Goal: Task Accomplishment & Management: Manage account settings

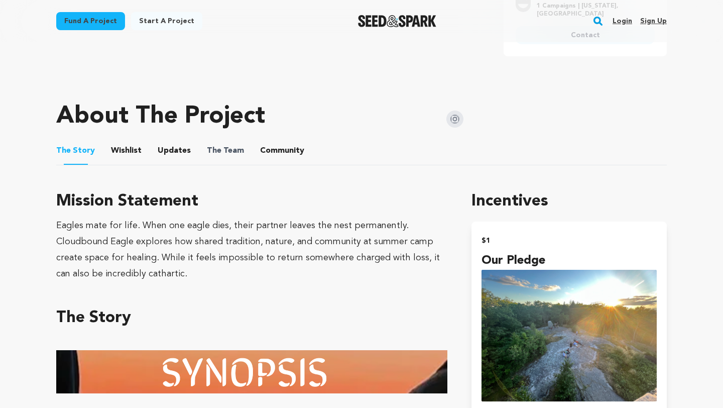
scroll to position [423, 0]
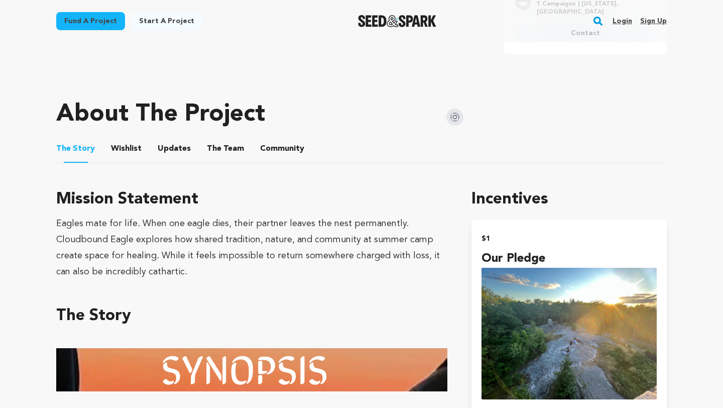
click at [270, 140] on button "Community" at bounding box center [282, 151] width 24 height 24
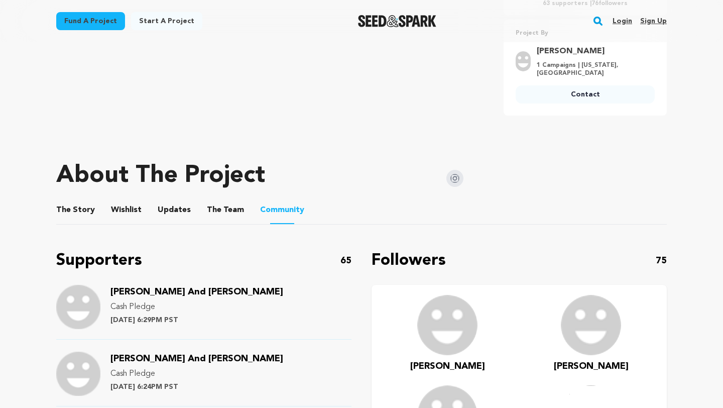
scroll to position [281, 0]
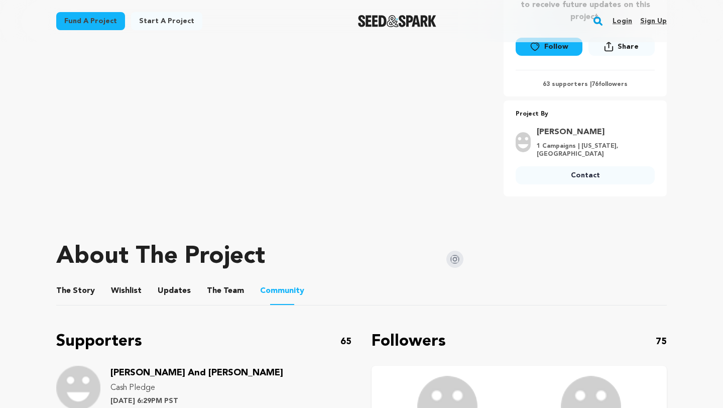
click at [222, 281] on button "The Team" at bounding box center [225, 293] width 24 height 24
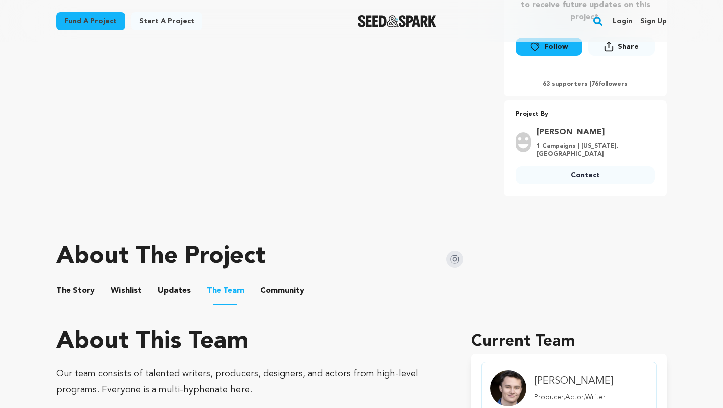
click at [625, 27] on link "Login" at bounding box center [623, 21] width 20 height 16
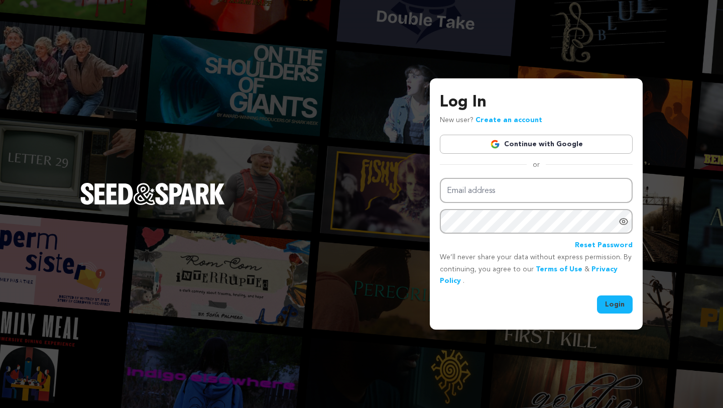
click at [523, 143] on link "Continue with Google" at bounding box center [536, 144] width 193 height 19
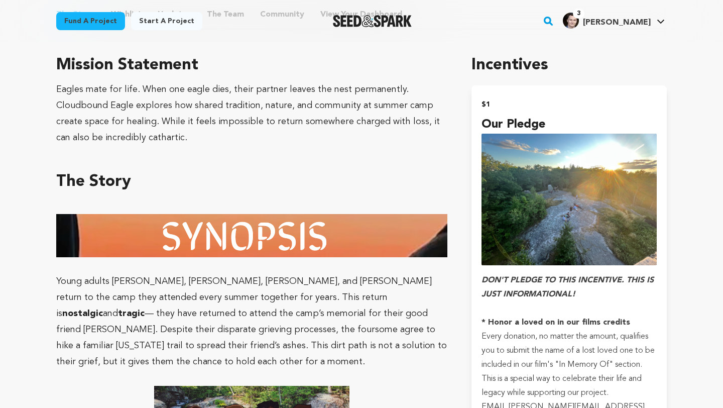
scroll to position [486, 0]
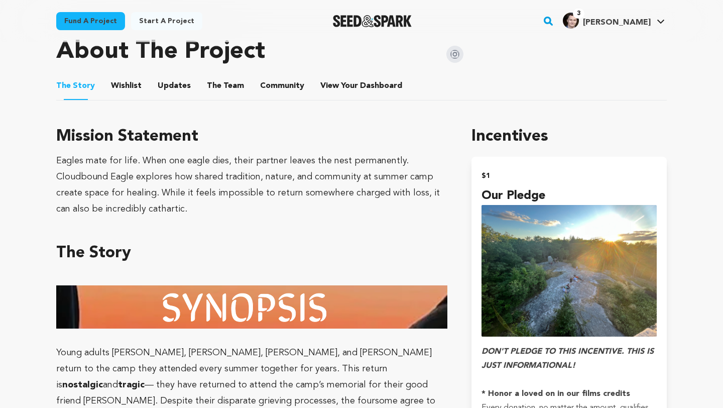
click at [334, 79] on button "View Your Dashboard" at bounding box center [332, 88] width 24 height 24
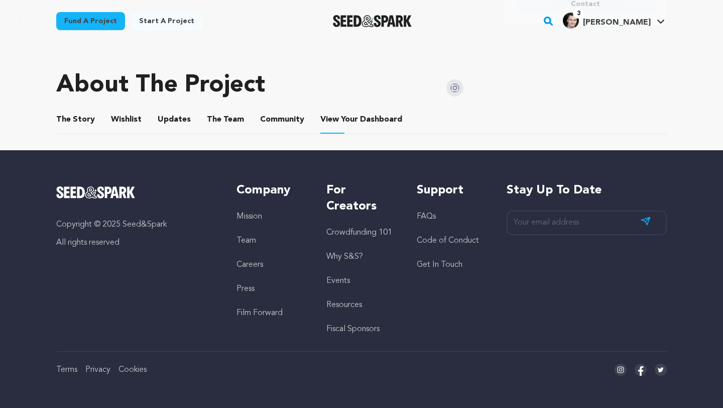
scroll to position [444, 0]
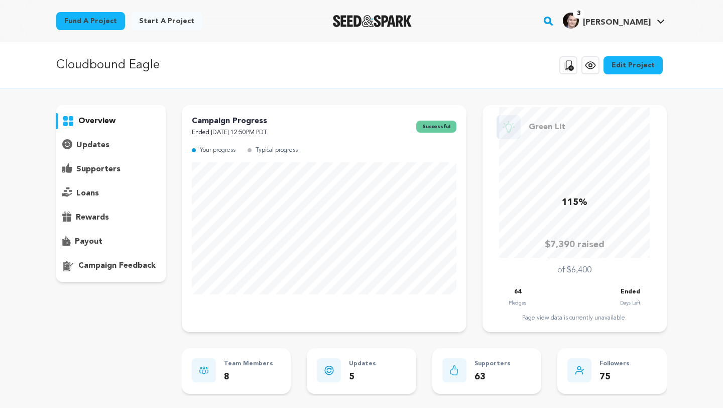
click at [118, 167] on p "supporters" at bounding box center [98, 169] width 44 height 12
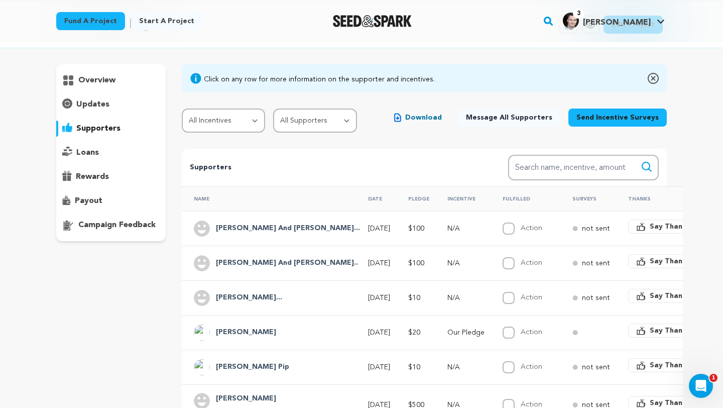
scroll to position [43, 0]
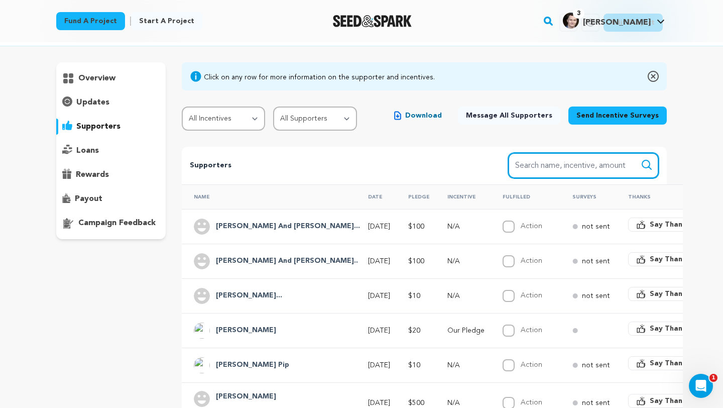
click at [536, 171] on input "Search name, item" at bounding box center [583, 166] width 151 height 26
type input "3"
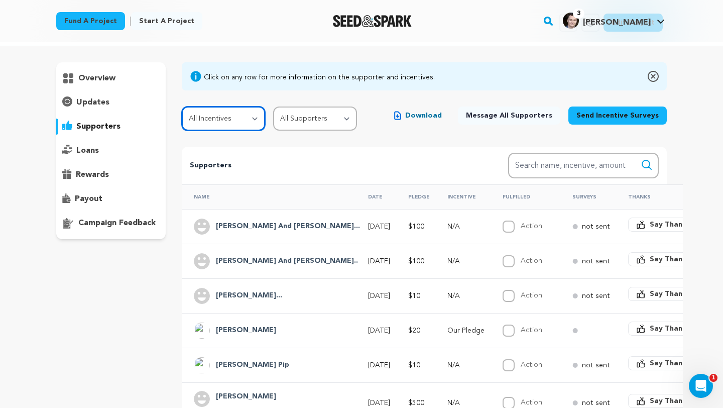
click at [244, 121] on select "All Incentives Our Pledge Camper Scout Counselor Naturalist Park Ranger Trailbl…" at bounding box center [224, 118] width 84 height 24
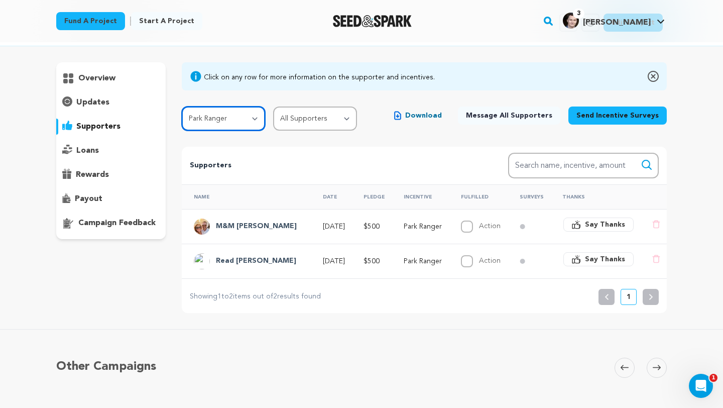
scroll to position [56, 0]
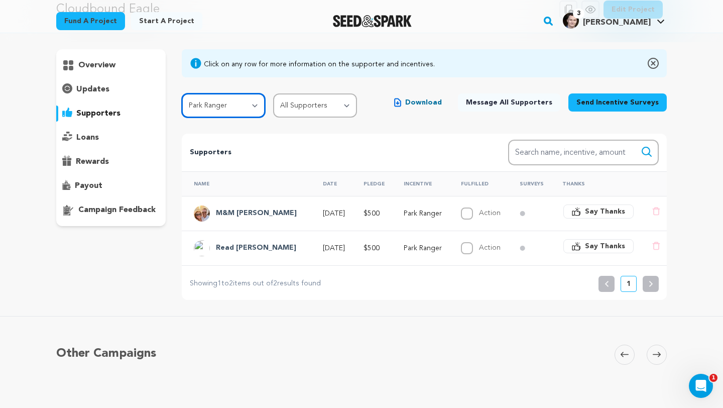
click at [254, 109] on select "All Incentives Our Pledge Camper Scout Counselor Naturalist Park Ranger Trailbl…" at bounding box center [224, 105] width 84 height 24
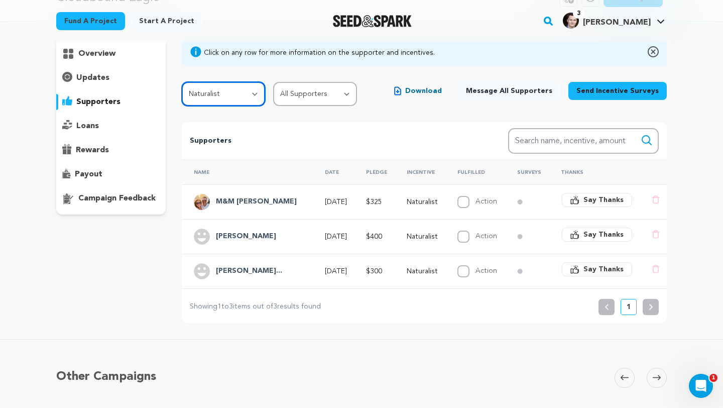
scroll to position [68, 0]
click at [389, 135] on p "Supporters" at bounding box center [333, 141] width 286 height 12
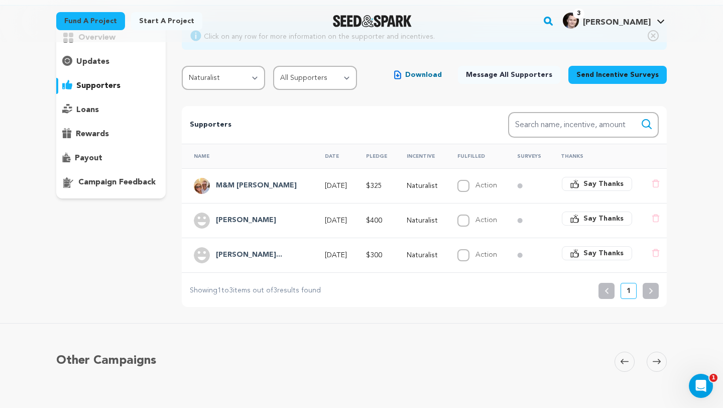
scroll to position [79, 0]
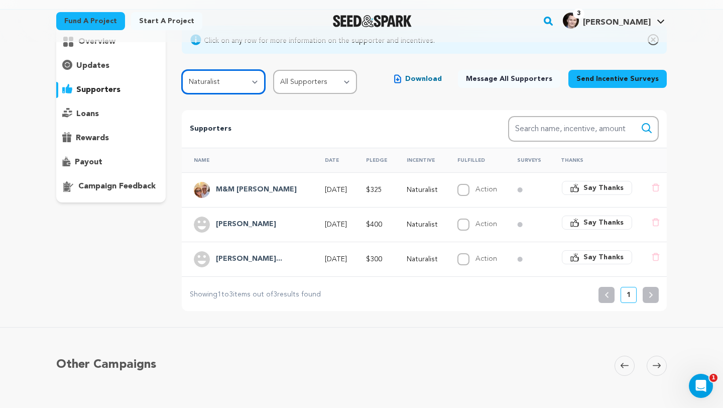
click at [227, 77] on select "All Incentives Our Pledge Camper Scout Counselor Naturalist Park Ranger Trailbl…" at bounding box center [224, 82] width 84 height 24
select select "112391"
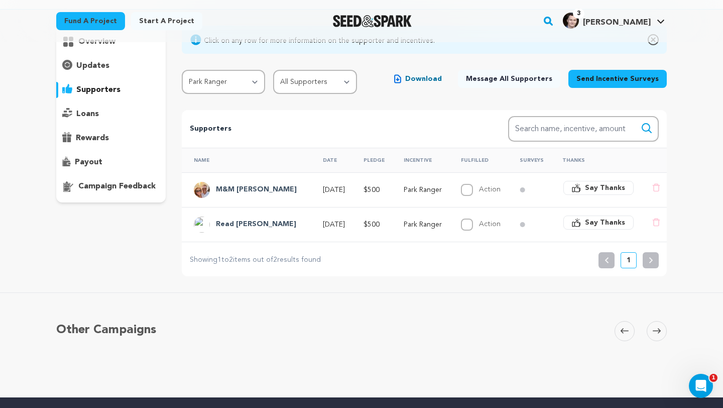
click at [545, 191] on td at bounding box center [529, 189] width 43 height 35
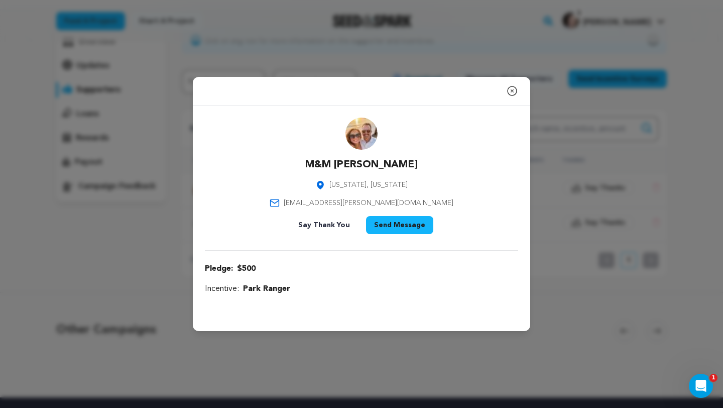
click at [515, 92] on icon "button" at bounding box center [512, 91] width 12 height 12
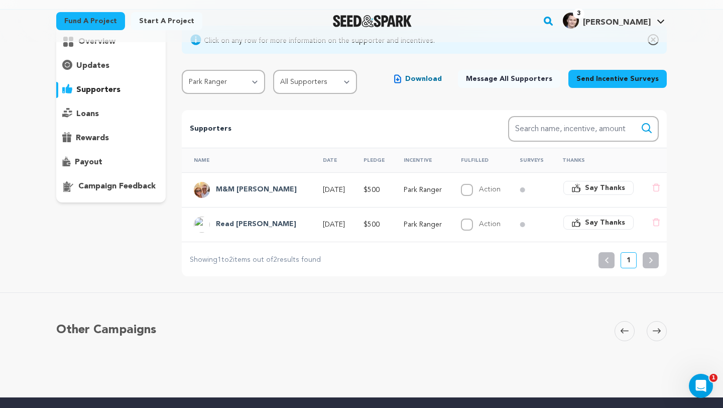
click at [604, 187] on span "Say Thanks" at bounding box center [605, 188] width 40 height 10
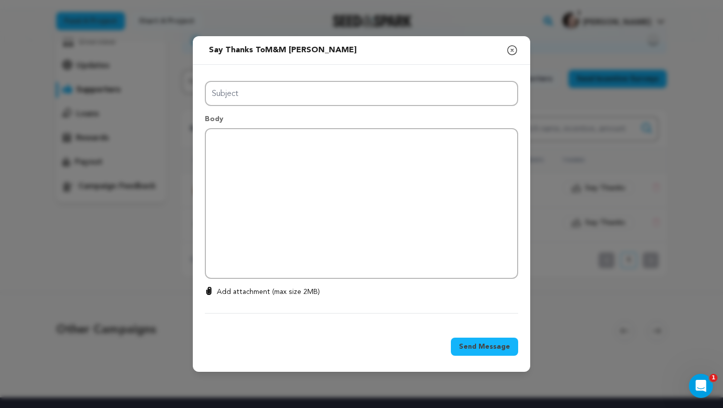
type input "Thanks for your support!"
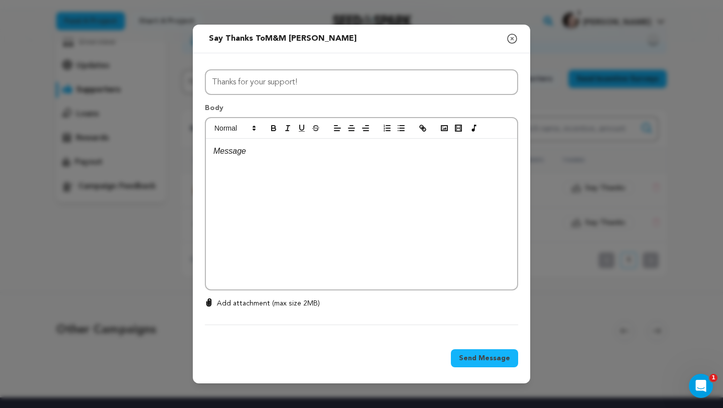
click at [305, 168] on div at bounding box center [361, 214] width 311 height 151
click at [314, 314] on div "0 % 0 % Add attachment (max size 2MB)" at bounding box center [361, 311] width 313 height 27
click at [304, 305] on p "Add attachment (max size 2MB)" at bounding box center [268, 303] width 103 height 10
click at [209, 298] on input "Add attachment (max size 2MB)" at bounding box center [209, 298] width 1 height 1
type input "C:\fakepath\MICHAEL AND MARIKA.MOV"
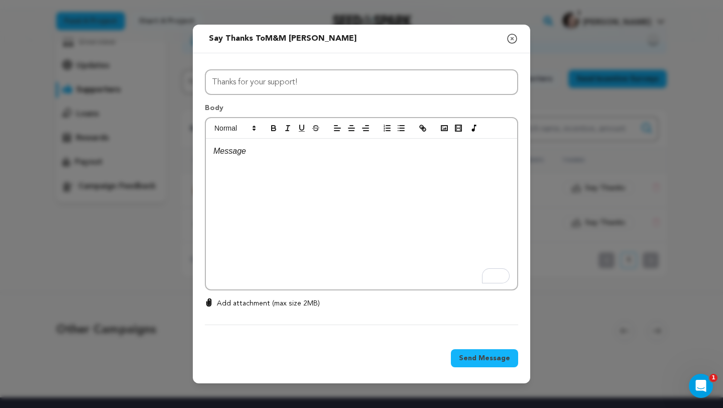
click at [511, 39] on icon "button" at bounding box center [512, 38] width 9 height 9
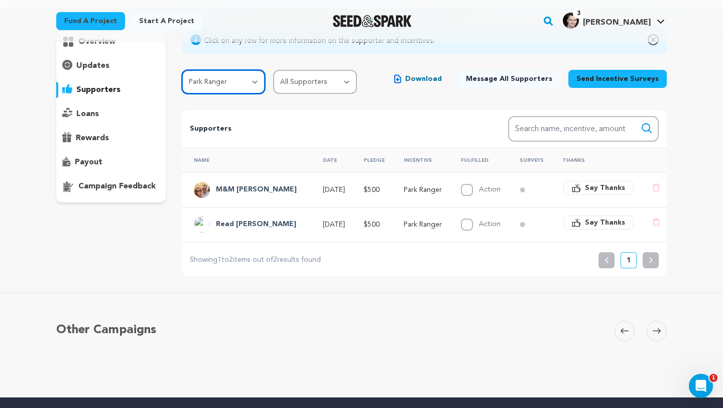
click at [217, 81] on select "All Incentives Our Pledge Camper Scout Counselor Naturalist Park Ranger Trailbl…" at bounding box center [224, 82] width 84 height 24
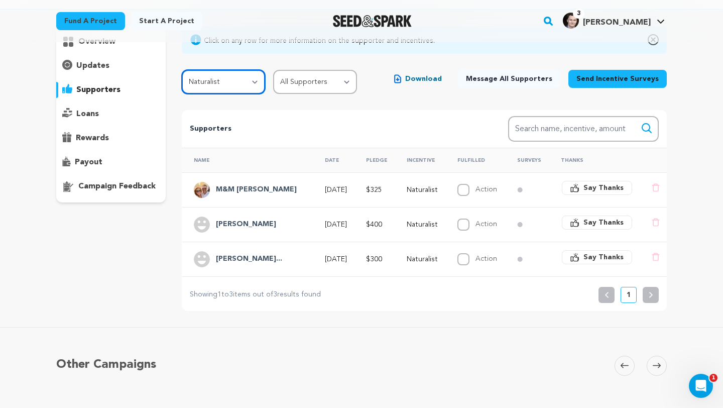
click at [240, 77] on select "All Incentives Our Pledge Camper Scout Counselor Naturalist Park Ranger Trailbl…" at bounding box center [224, 82] width 84 height 24
select select "112817"
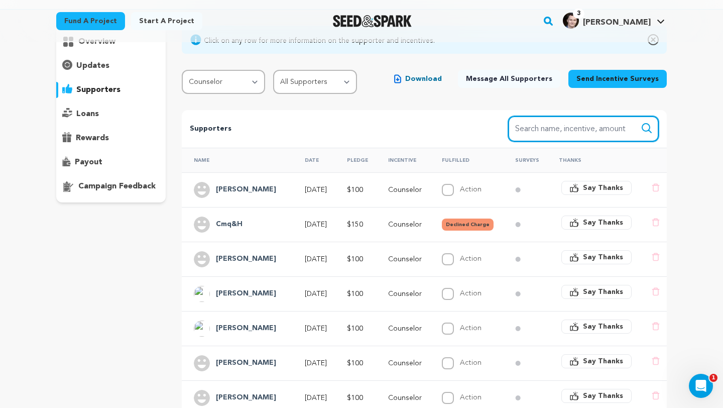
click at [546, 126] on input "Search name, item" at bounding box center [583, 129] width 151 height 26
click at [641, 122] on button "Search" at bounding box center [647, 128] width 12 height 12
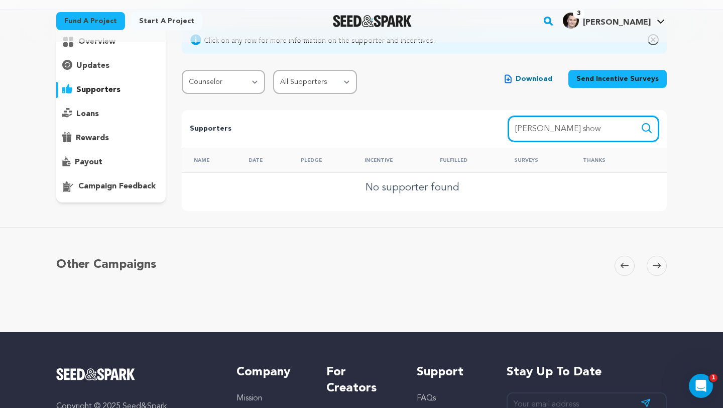
type input "[PERSON_NAME] show"
click at [641, 122] on button "Search" at bounding box center [647, 128] width 12 height 12
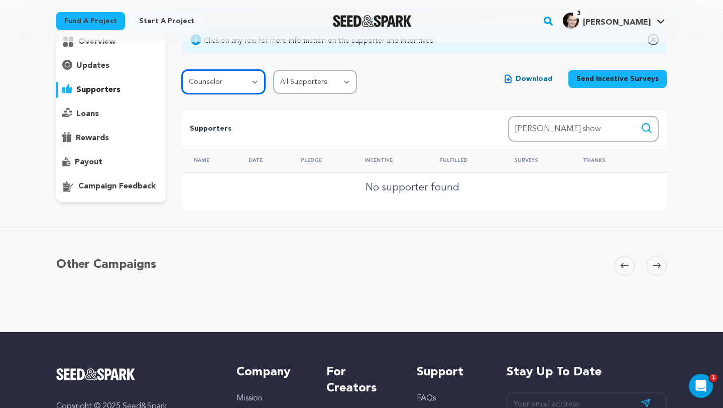
click at [226, 92] on select "All Incentives Our Pledge Camper Scout Counselor Naturalist Park Ranger Trailbl…" at bounding box center [224, 82] width 84 height 24
select select "112390"
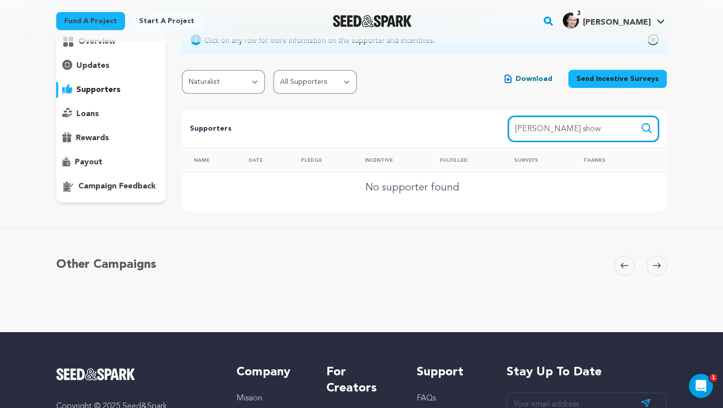
click at [553, 127] on input "[PERSON_NAME] show" at bounding box center [583, 129] width 151 height 26
type input "[PERSON_NAME]"
click at [641, 122] on button "Search" at bounding box center [647, 128] width 12 height 12
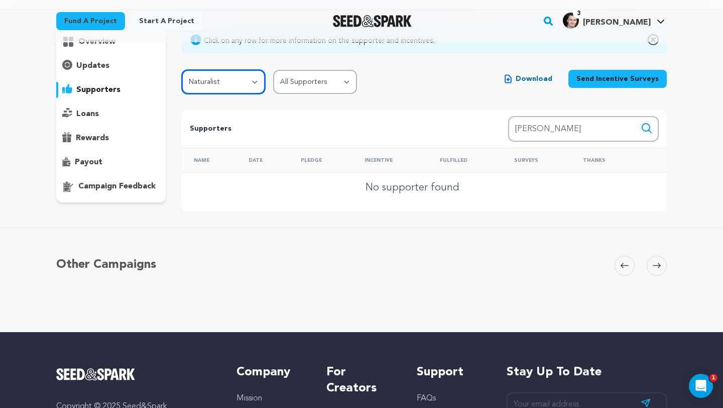
click at [228, 81] on select "All Incentives Our Pledge Camper Scout Counselor Naturalist Park Ranger Trailbl…" at bounding box center [224, 82] width 84 height 24
select select
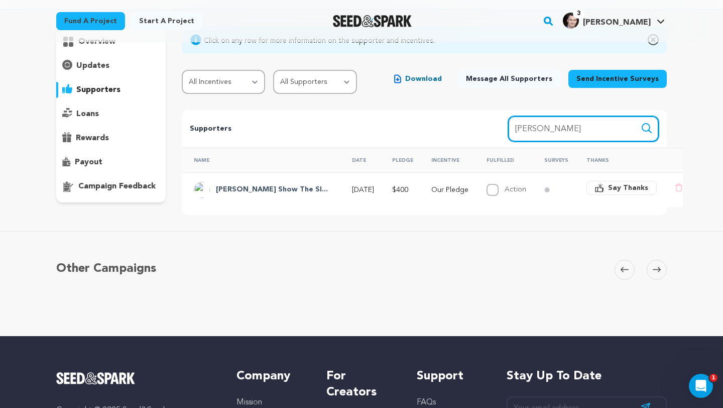
click at [560, 130] on input "[PERSON_NAME]" at bounding box center [583, 129] width 151 height 26
type input "[PERSON_NAME]"
click at [241, 191] on h4 "[PERSON_NAME] Show The Sl..." at bounding box center [272, 190] width 112 height 12
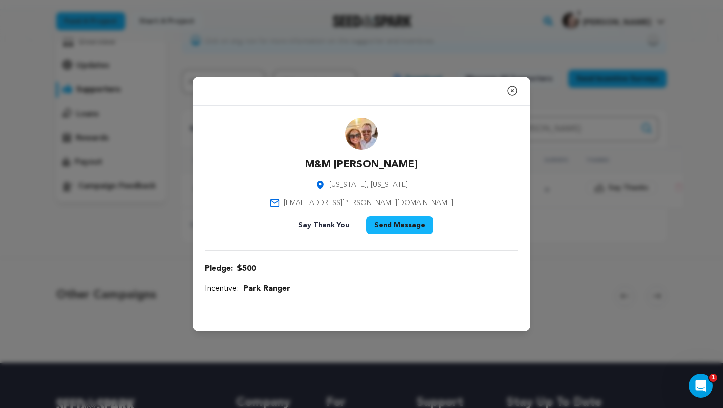
click at [512, 94] on icon "button" at bounding box center [512, 91] width 12 height 12
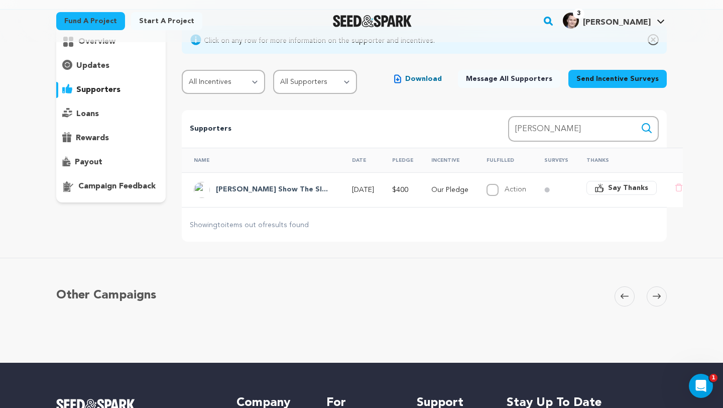
click at [265, 184] on h4 "[PERSON_NAME] Show The Sl..." at bounding box center [272, 190] width 112 height 12
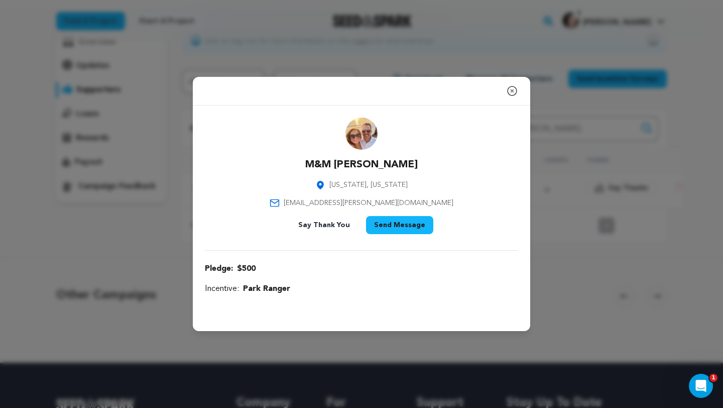
click at [513, 91] on icon "button" at bounding box center [512, 90] width 9 height 9
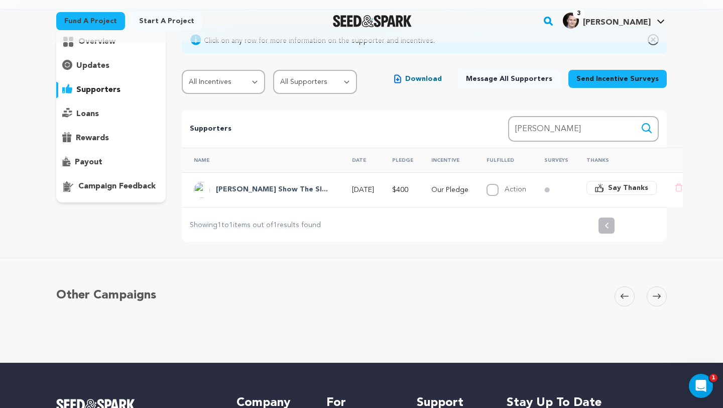
click at [263, 189] on h4 "[PERSON_NAME] Show The Sl..." at bounding box center [272, 190] width 112 height 12
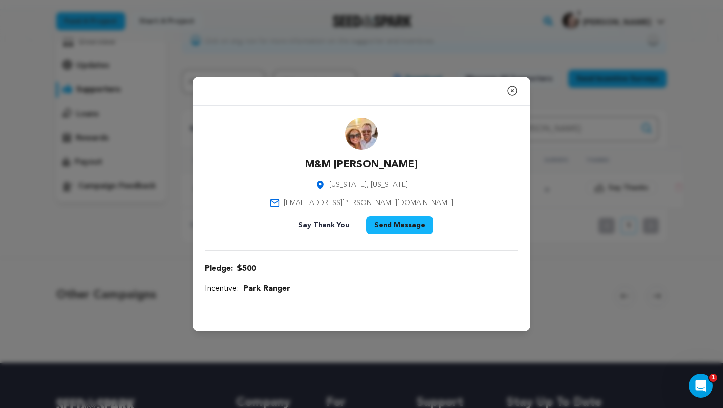
click at [510, 89] on icon "button" at bounding box center [512, 91] width 12 height 12
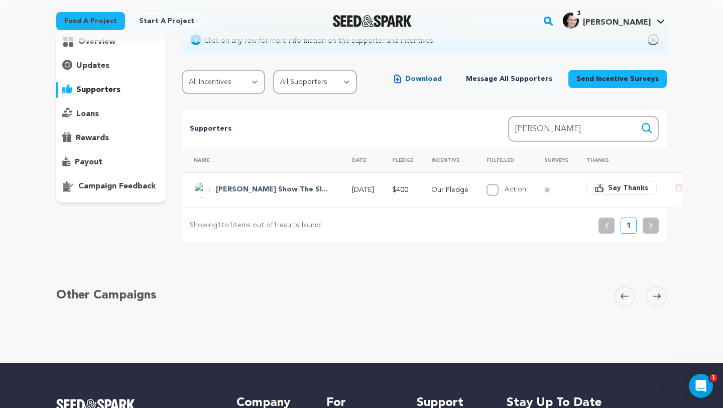
click at [431, 188] on p "Our Pledge" at bounding box center [449, 190] width 37 height 10
click at [250, 186] on h4 "[PERSON_NAME] Show The Sl..." at bounding box center [272, 190] width 112 height 12
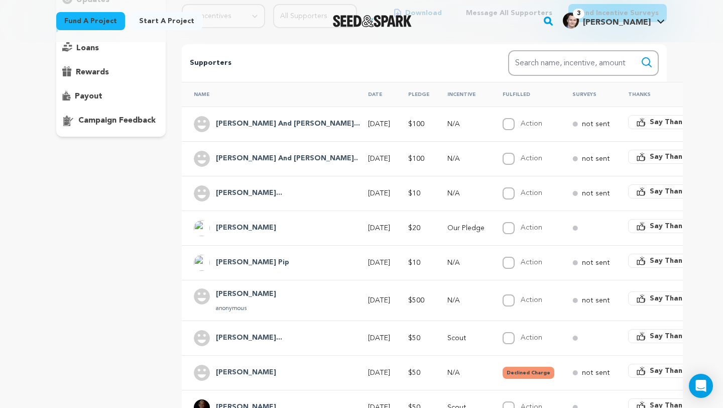
scroll to position [123, 0]
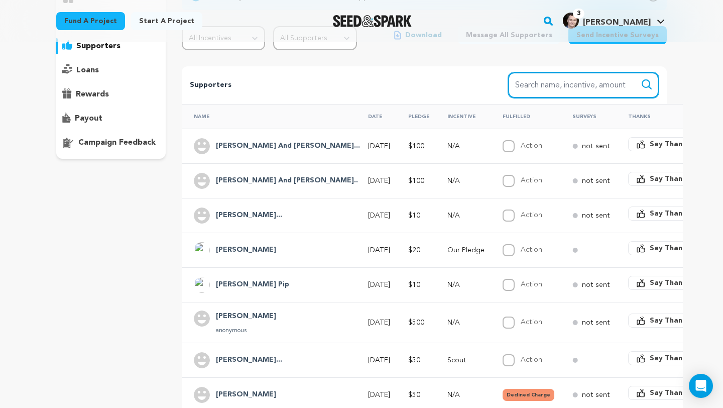
click at [589, 82] on input "Search name, item" at bounding box center [583, 85] width 151 height 26
type input "[PERSON_NAME] show the slim"
click at [641, 78] on button "Search" at bounding box center [647, 84] width 12 height 12
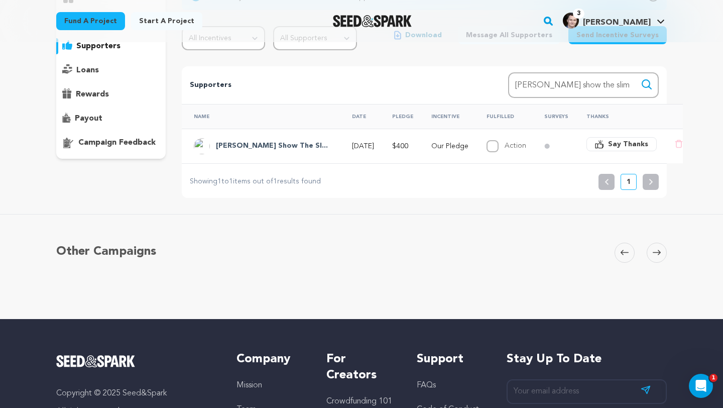
click at [352, 143] on p "[DATE]" at bounding box center [363, 146] width 22 height 10
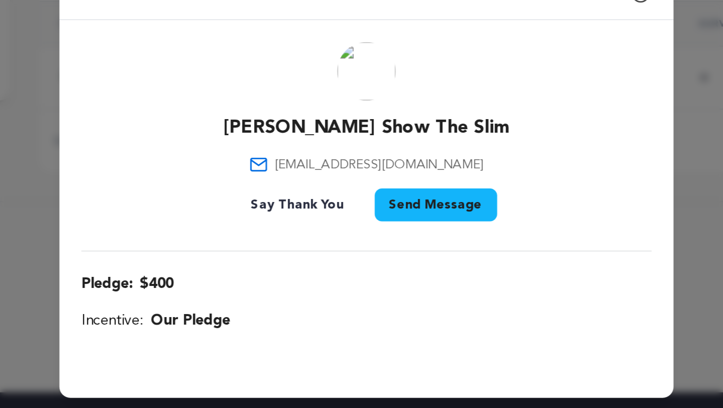
drag, startPoint x: 318, startPoint y: 192, endPoint x: 427, endPoint y: 194, distance: 109.0
click at [427, 194] on div "[PERSON_NAME] Show The Slim [EMAIL_ADDRESS][DOMAIN_NAME] Say Thank You Send Mes…" at bounding box center [361, 178] width 313 height 102
copy span "[EMAIL_ADDRESS][DOMAIN_NAME]"
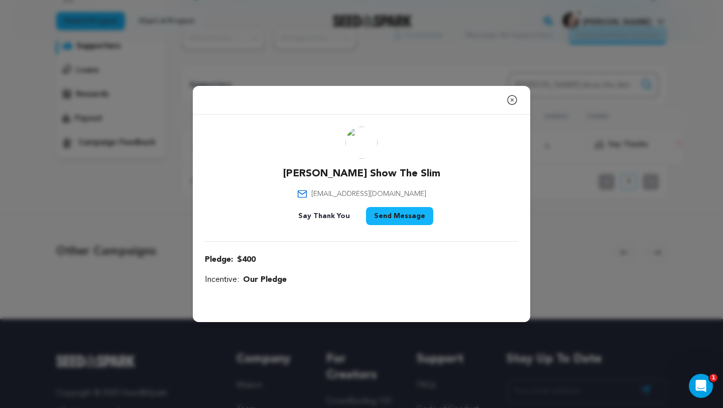
click at [515, 104] on icon "button" at bounding box center [512, 100] width 12 height 12
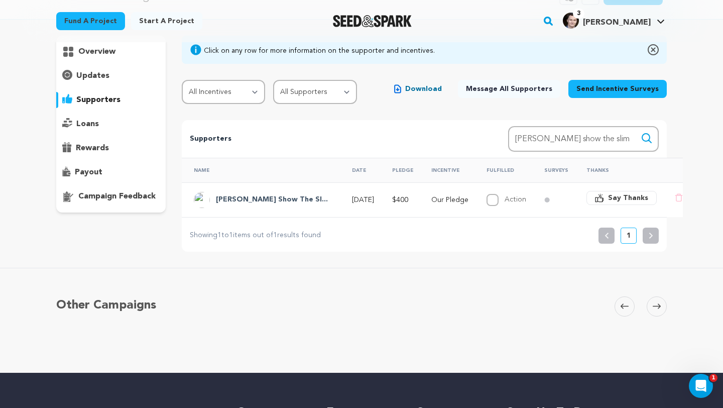
scroll to position [18, 0]
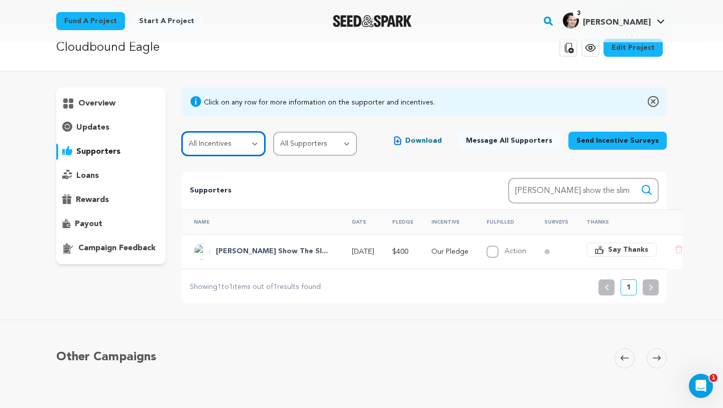
click at [244, 148] on select "All Incentives Our Pledge Camper Scout Counselor Naturalist Park Ranger Trailbl…" at bounding box center [224, 144] width 84 height 24
click at [301, 149] on select "All Supporters Survey not sent Survey incomplete Survey complete Incentive not …" at bounding box center [315, 144] width 84 height 24
select select "pledge_incomplete"
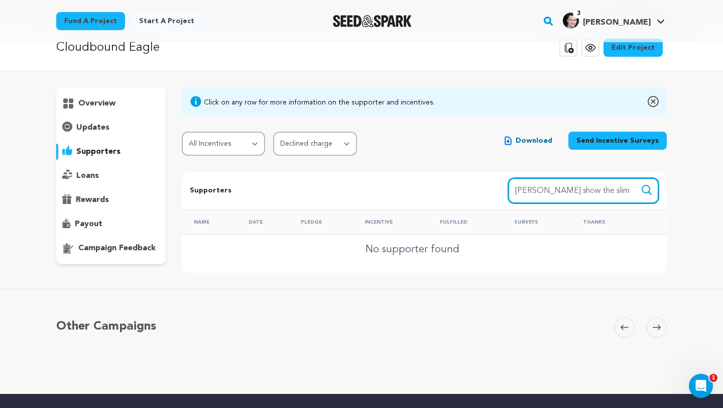
click at [580, 190] on input "[PERSON_NAME] show the slim" at bounding box center [583, 191] width 151 height 26
click at [641, 184] on button "Search" at bounding box center [647, 190] width 12 height 12
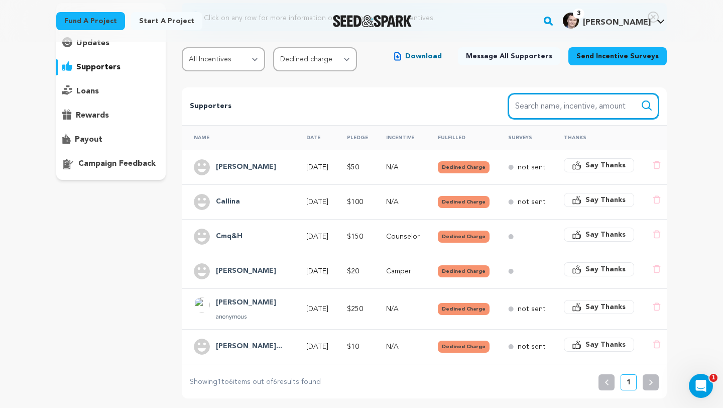
scroll to position [104, 0]
